Goal: Transaction & Acquisition: Purchase product/service

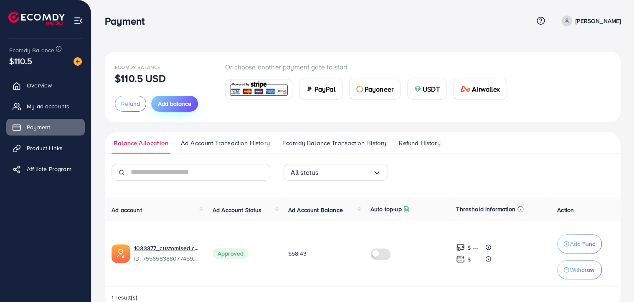
click at [171, 102] on span "Add balance" at bounding box center [174, 103] width 33 height 8
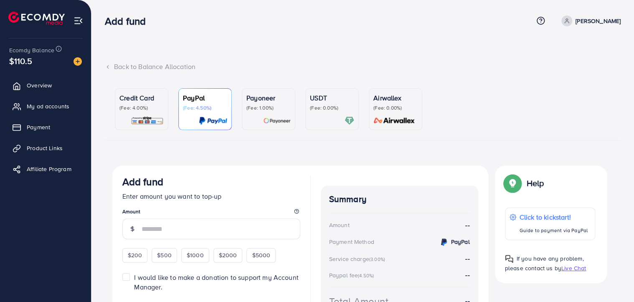
scroll to position [57, 0]
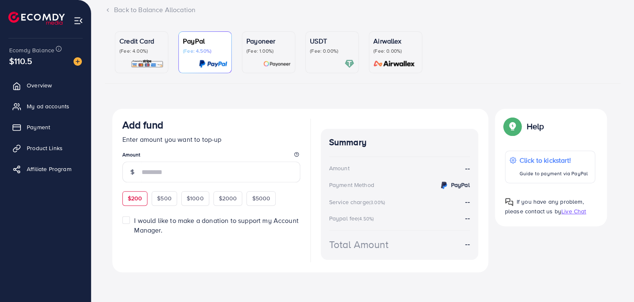
click at [137, 196] on span "$200" at bounding box center [135, 198] width 15 height 8
type input "***"
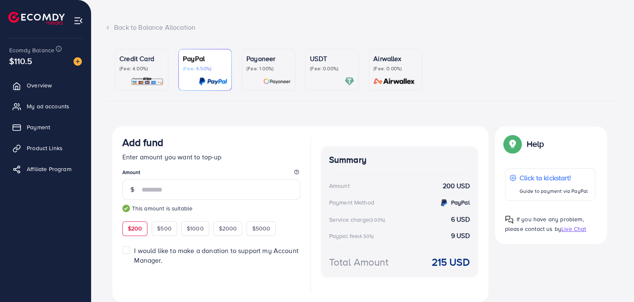
scroll to position [69, 0]
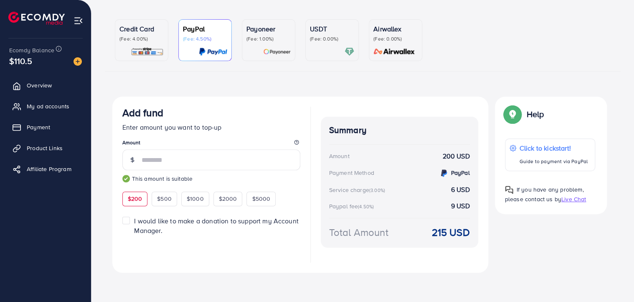
click at [143, 37] on p "(Fee: 4.00%)" at bounding box center [142, 39] width 44 height 7
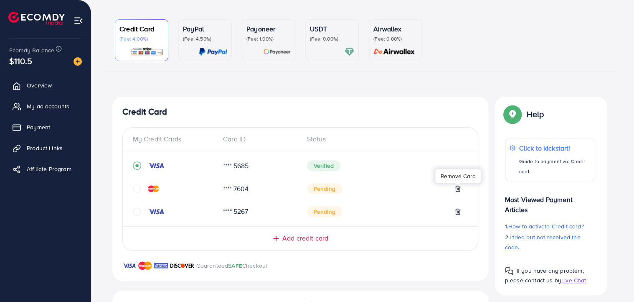
click at [461, 186] on icon at bounding box center [458, 188] width 7 height 7
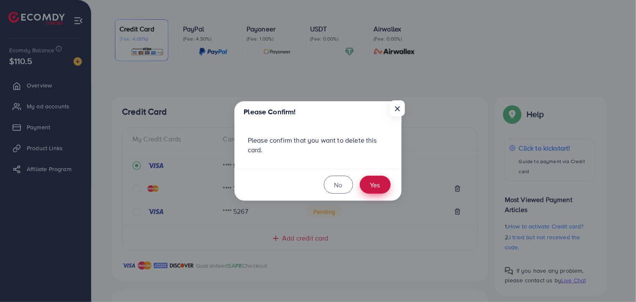
click at [383, 185] on button "Yes" at bounding box center [375, 185] width 31 height 18
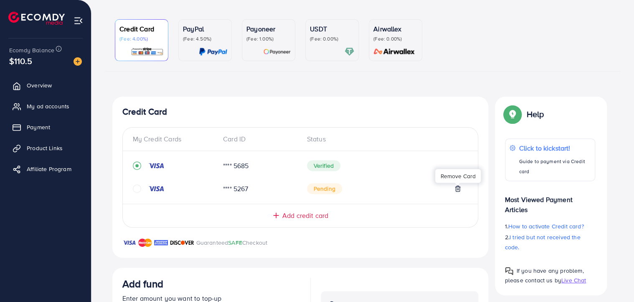
click at [458, 188] on icon at bounding box center [458, 188] width 7 height 7
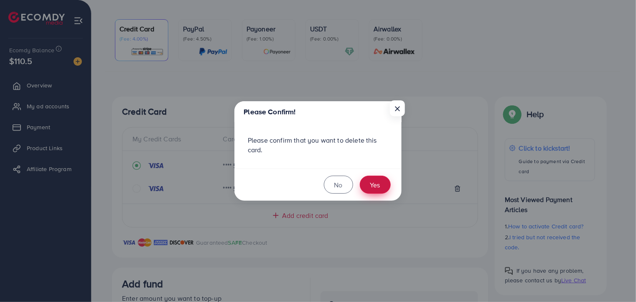
click at [383, 186] on button "Yes" at bounding box center [375, 185] width 31 height 18
